Goal: Information Seeking & Learning: Learn about a topic

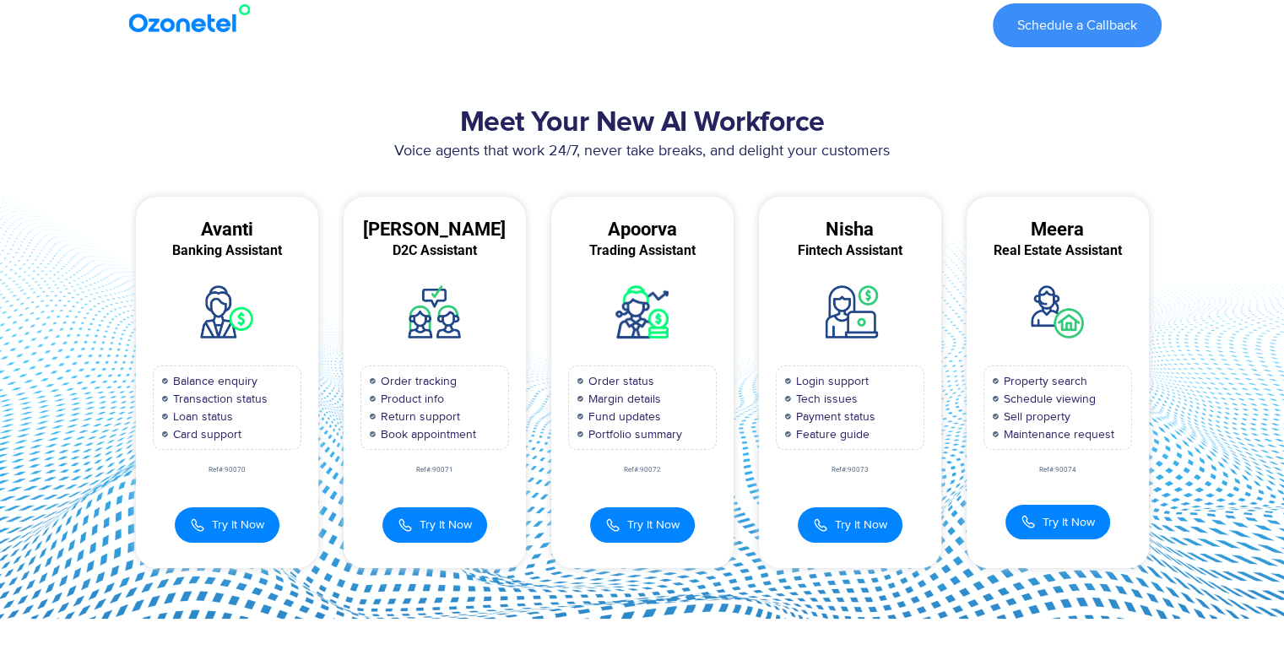
click at [605, 18] on div "Schedule a Callback" at bounding box center [721, 25] width 881 height 44
click at [956, 220] on div "Meera Real Estate Assistant Property search Schedule viewing Sell property Main…" at bounding box center [1058, 382] width 208 height 371
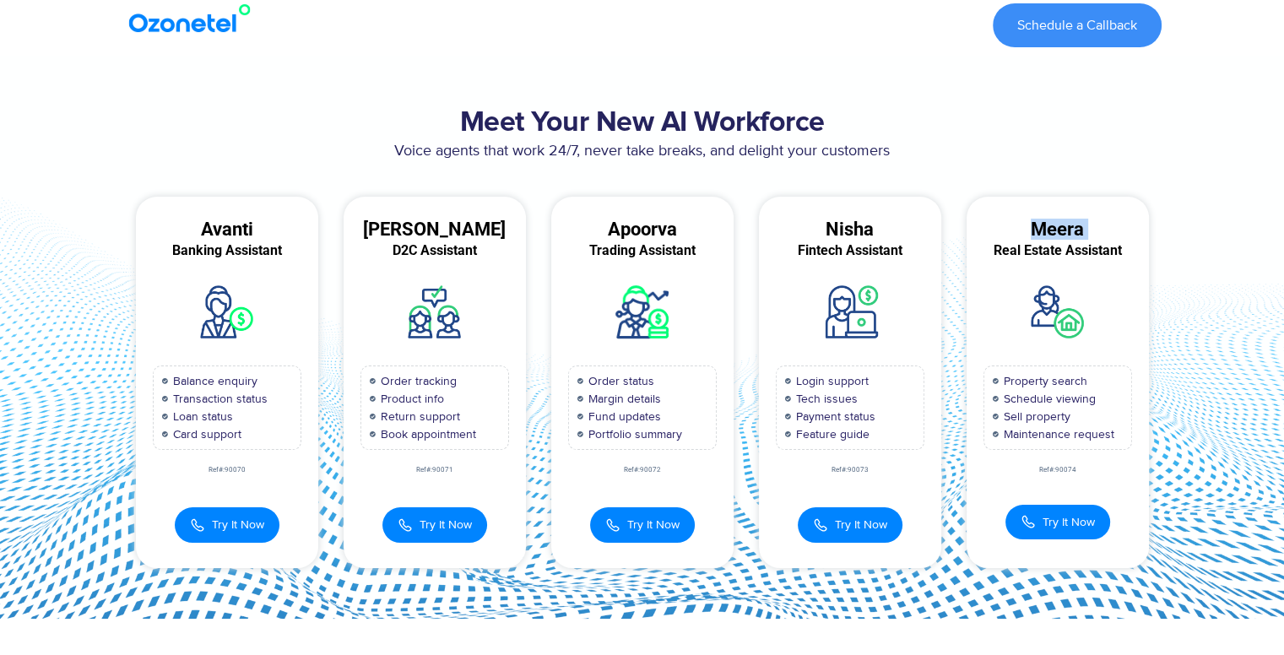
click at [956, 220] on div "Meera Real Estate Assistant Property search Schedule viewing Sell property Main…" at bounding box center [1058, 382] width 208 height 371
click at [954, 221] on div "Meera Real Estate Assistant Property search Schedule viewing Sell property Main…" at bounding box center [1058, 382] width 208 height 371
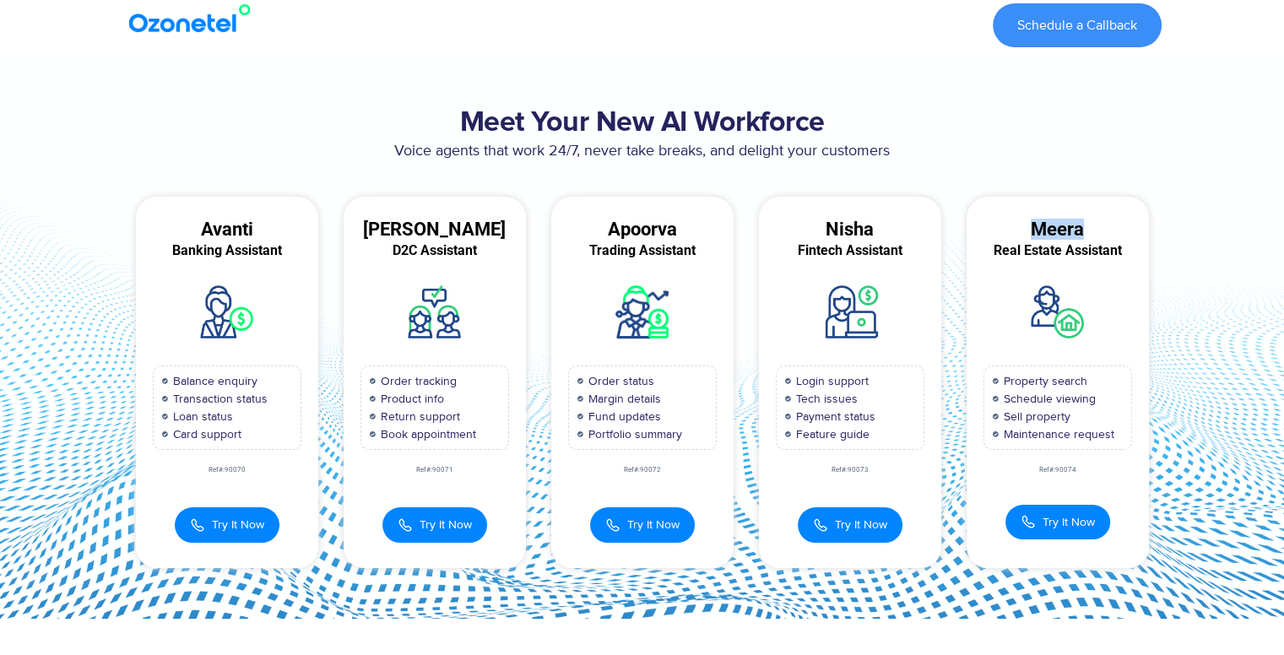
click at [954, 221] on div "Meera Real Estate Assistant Property search Schedule viewing Sell property Main…" at bounding box center [1058, 382] width 208 height 371
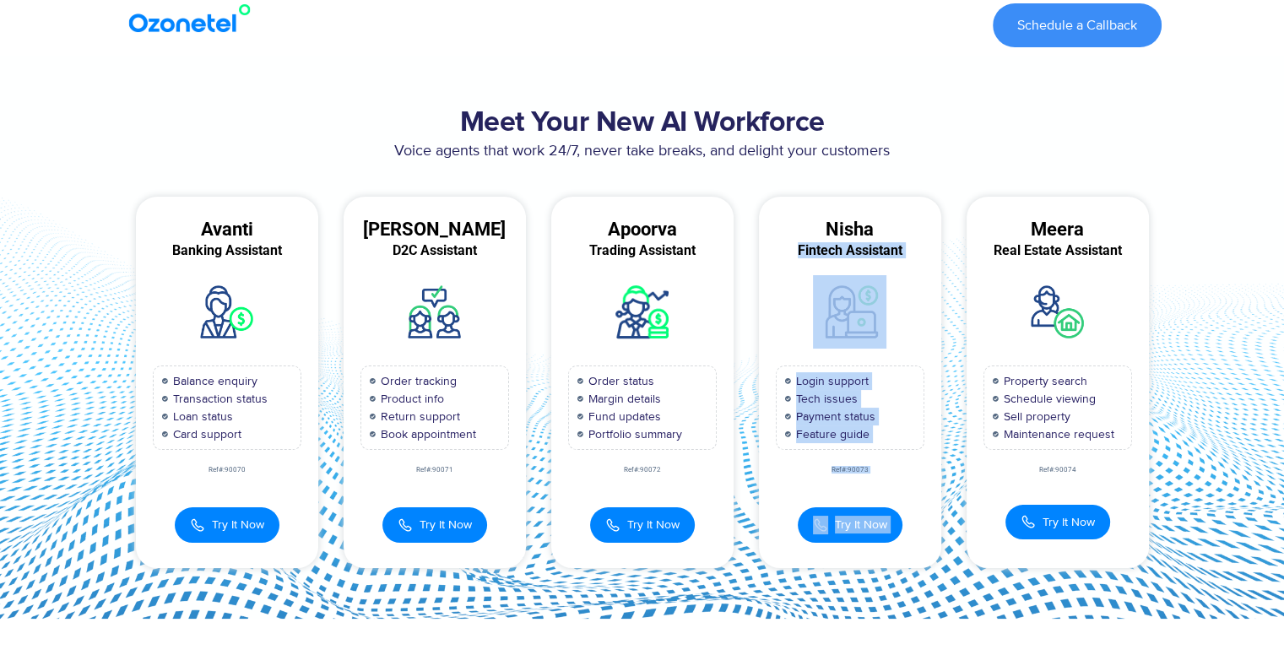
click at [951, 223] on div "Avanti Banking Assistant Balance enquiry Transaction status Loan status Card su…" at bounding box center [642, 382] width 1039 height 371
click at [951, 223] on div "Nisha Fintech Assistant Login support Tech issues Payment status Feature guide …" at bounding box center [851, 382] width 208 height 371
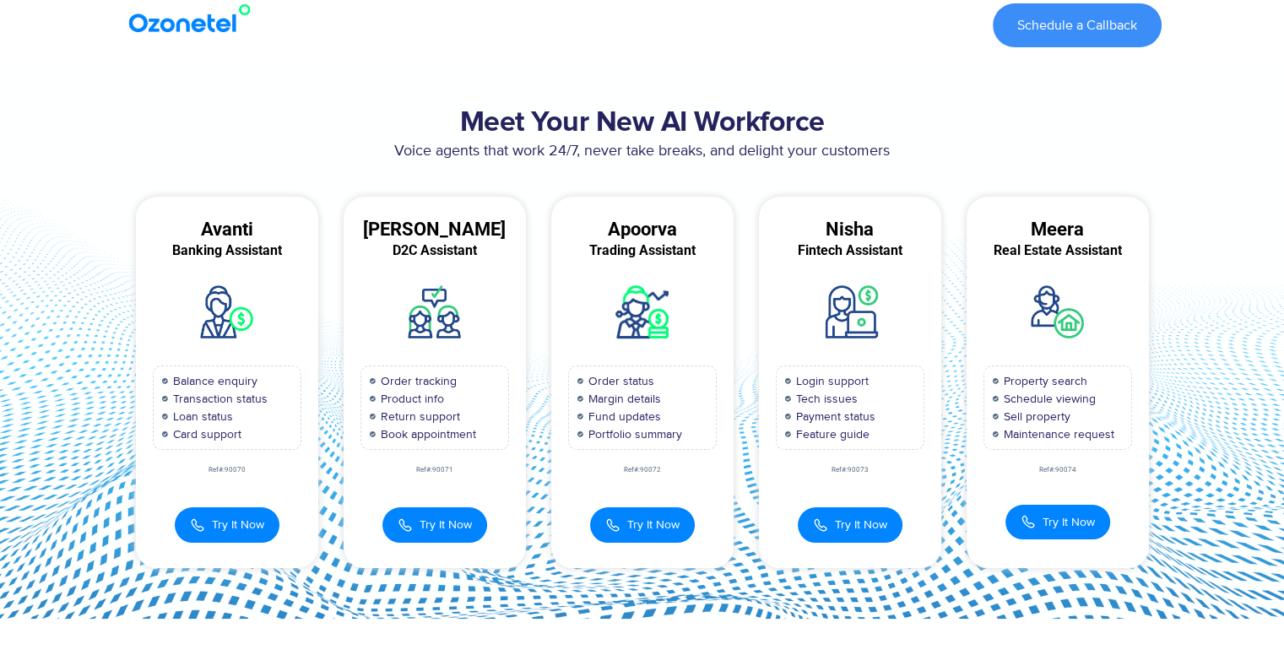
click at [1059, 148] on p "Voice agents that work 24/7, never take breaks, and delight your customers" at bounding box center [642, 151] width 1039 height 23
